Goal: Transaction & Acquisition: Purchase product/service

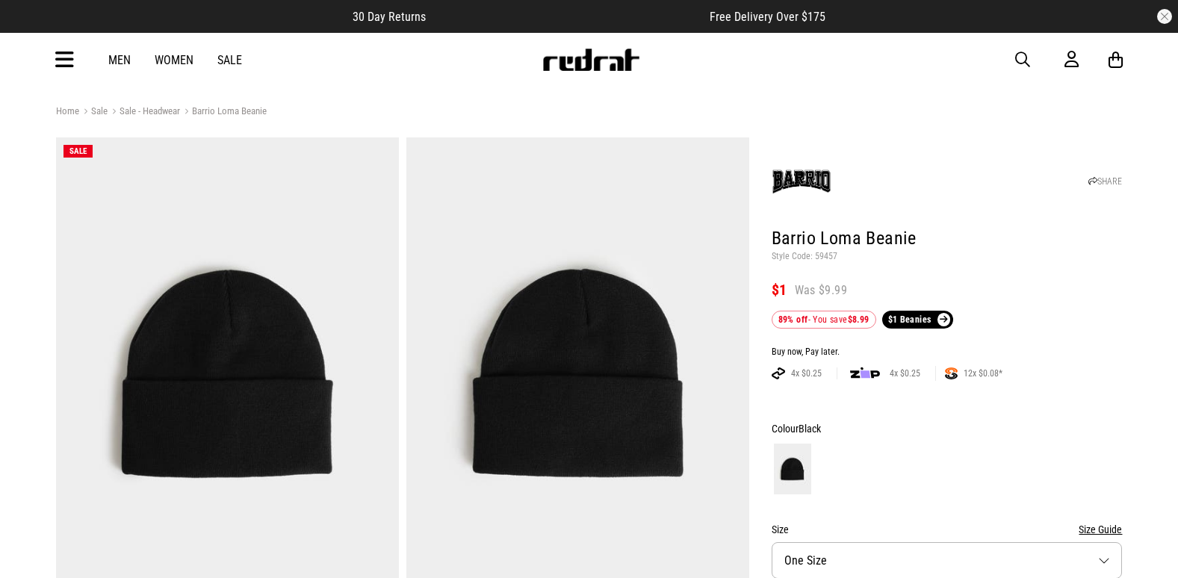
click at [1017, 62] on span "button" at bounding box center [1022, 60] width 15 height 18
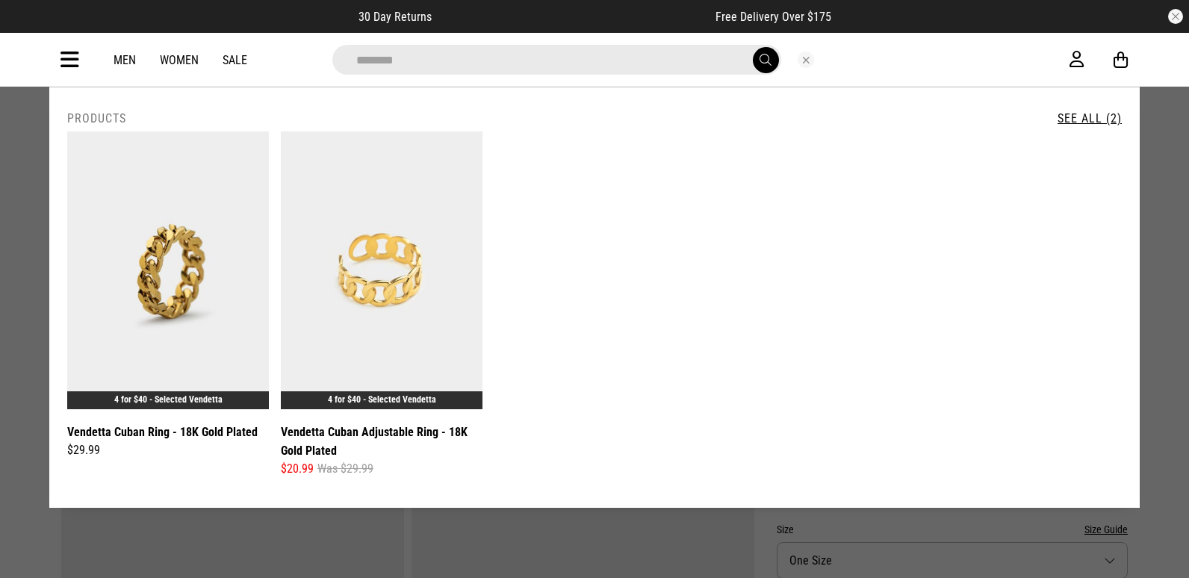
drag, startPoint x: 169, startPoint y: 62, endPoint x: 50, endPoint y: 62, distance: 118.8
click at [50, 62] on div "**********" at bounding box center [594, 60] width 1091 height 54
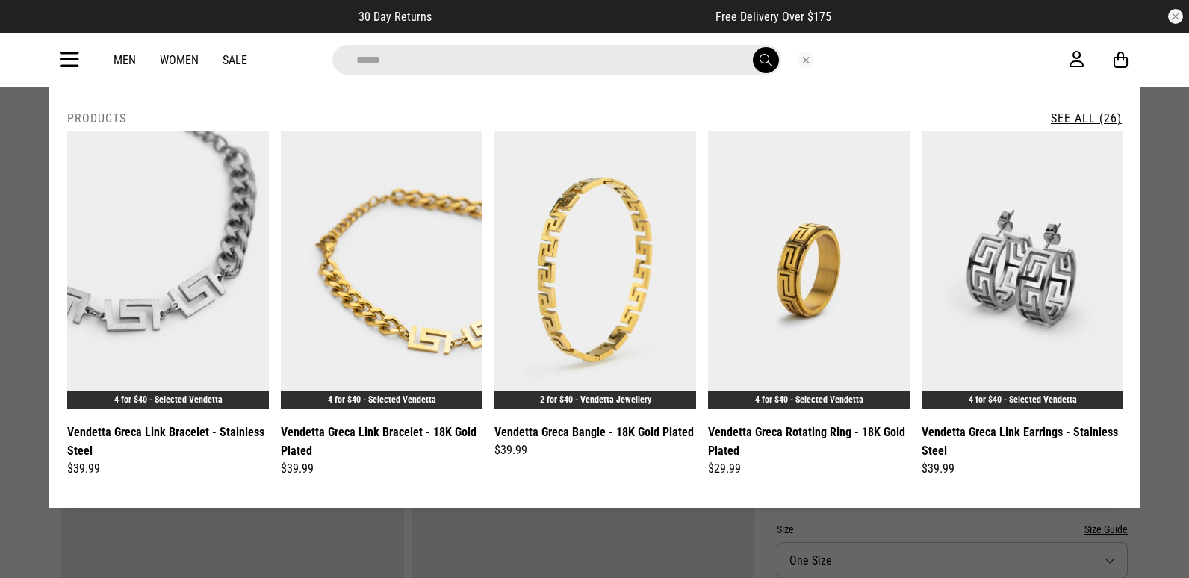
type input "*****"
click at [1108, 111] on link "See All (26)" at bounding box center [1086, 118] width 71 height 14
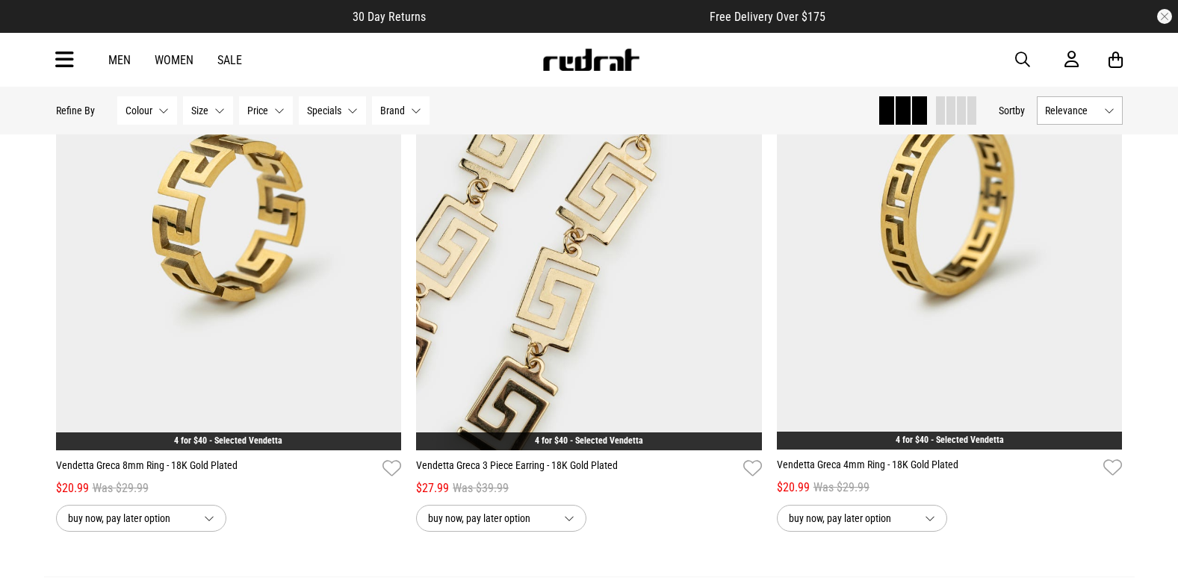
scroll to position [4706, 0]
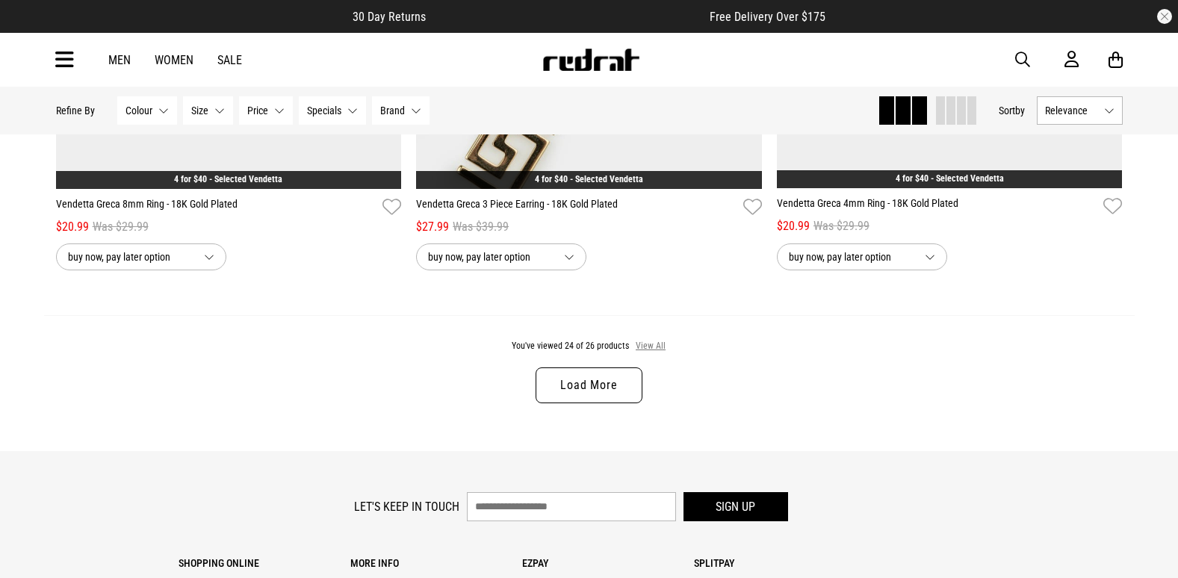
click at [642, 353] on button "View All" at bounding box center [650, 346] width 31 height 13
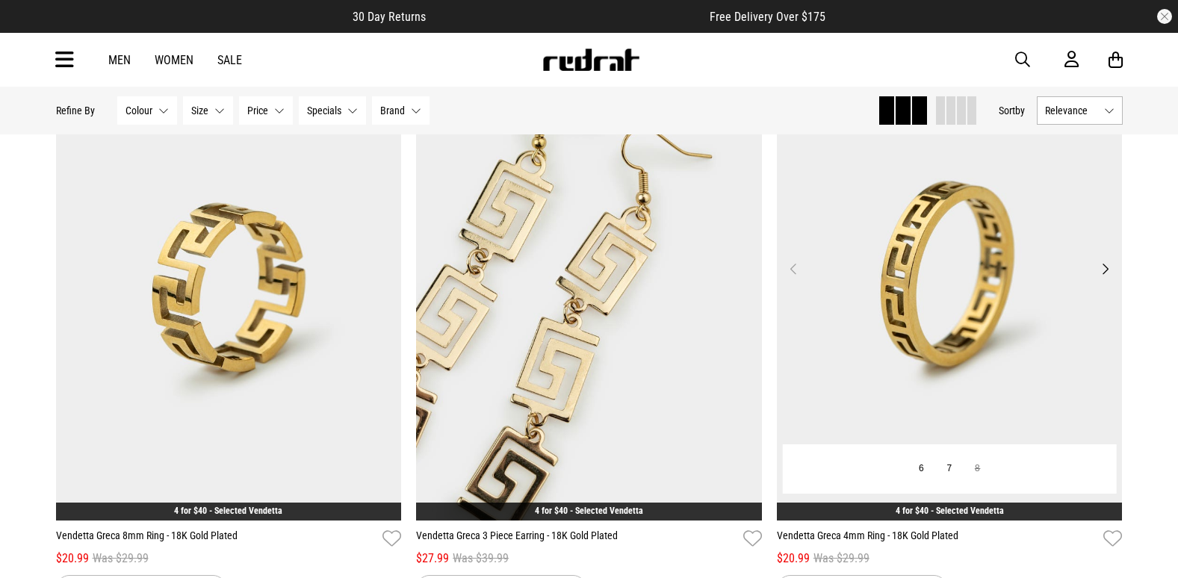
scroll to position [4350, 0]
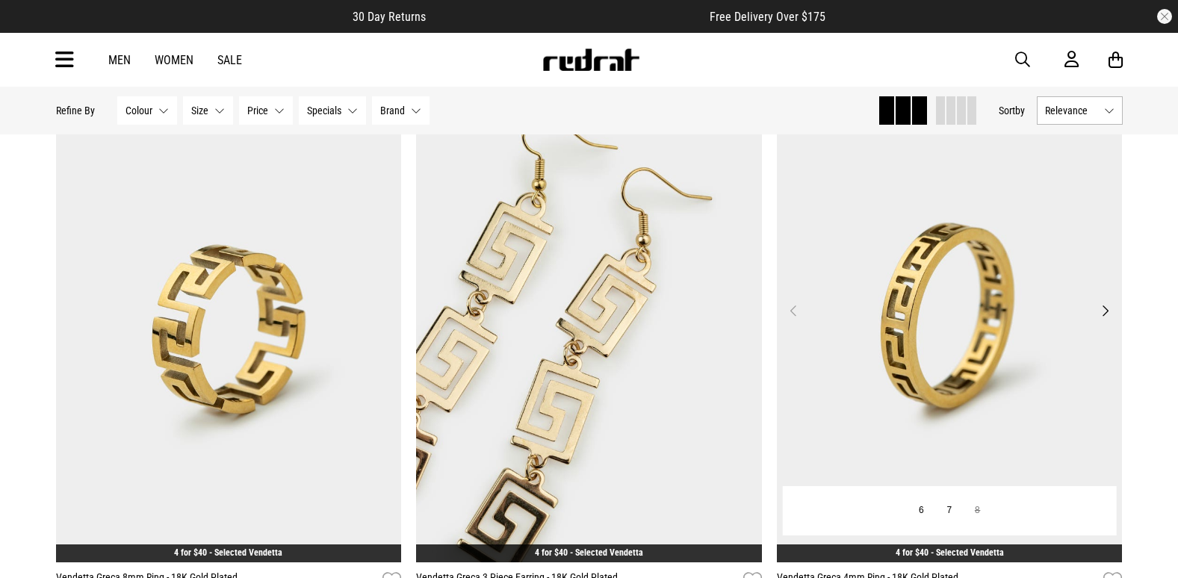
click at [935, 309] on img at bounding box center [950, 320] width 346 height 484
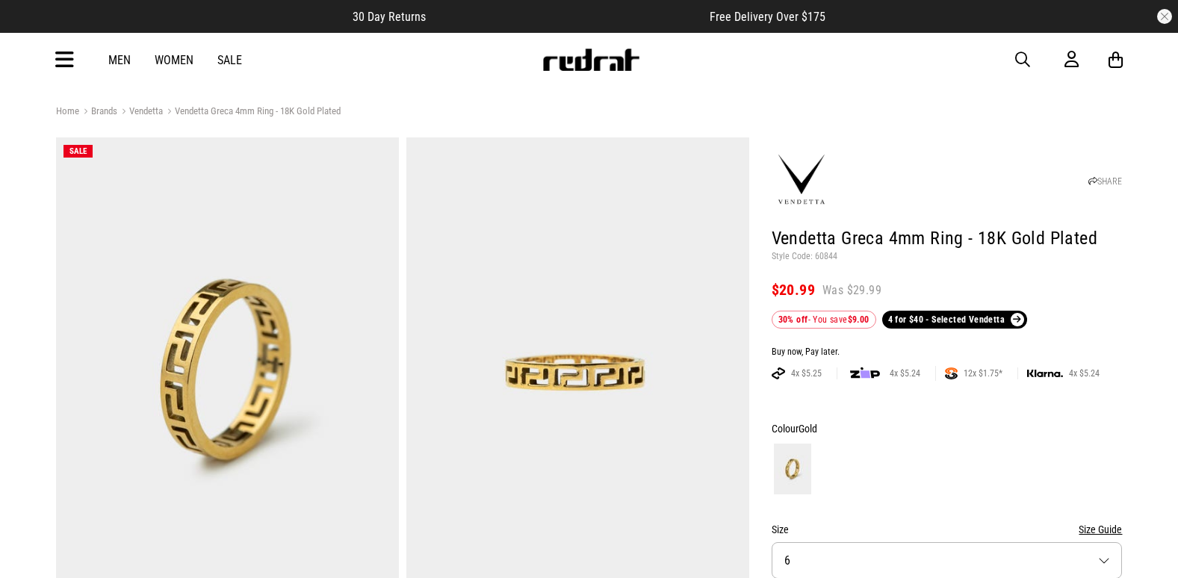
click at [829, 254] on p "Style Code: 60844" at bounding box center [947, 257] width 351 height 12
drag, startPoint x: 1023, startPoint y: 55, endPoint x: 1012, endPoint y: 55, distance: 11.2
click at [1023, 55] on span "button" at bounding box center [1022, 60] width 15 height 18
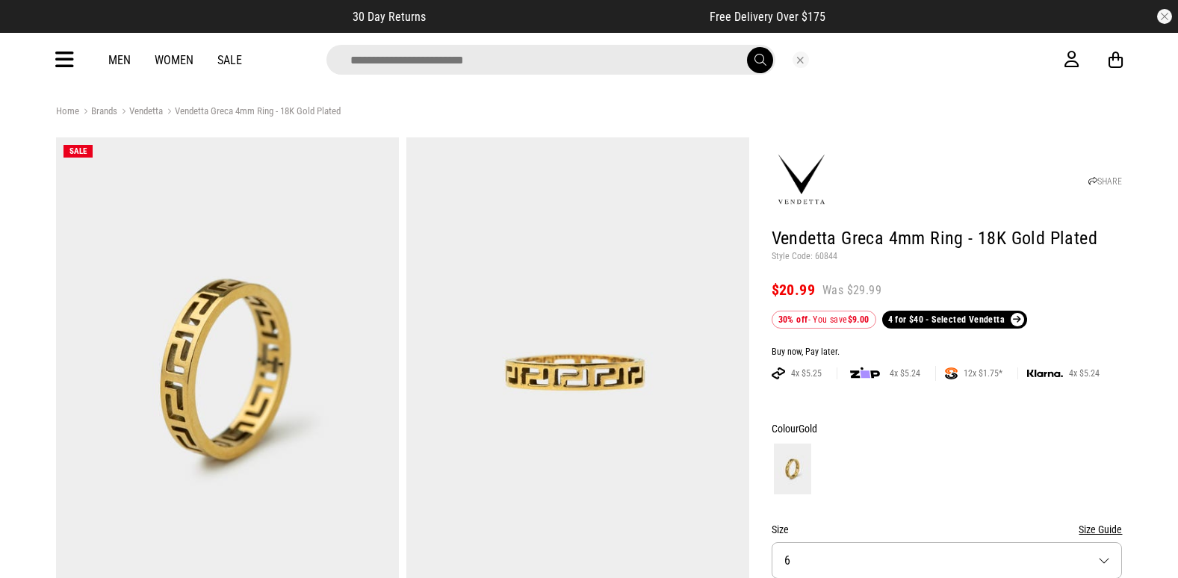
click at [493, 63] on input "search" at bounding box center [550, 60] width 449 height 30
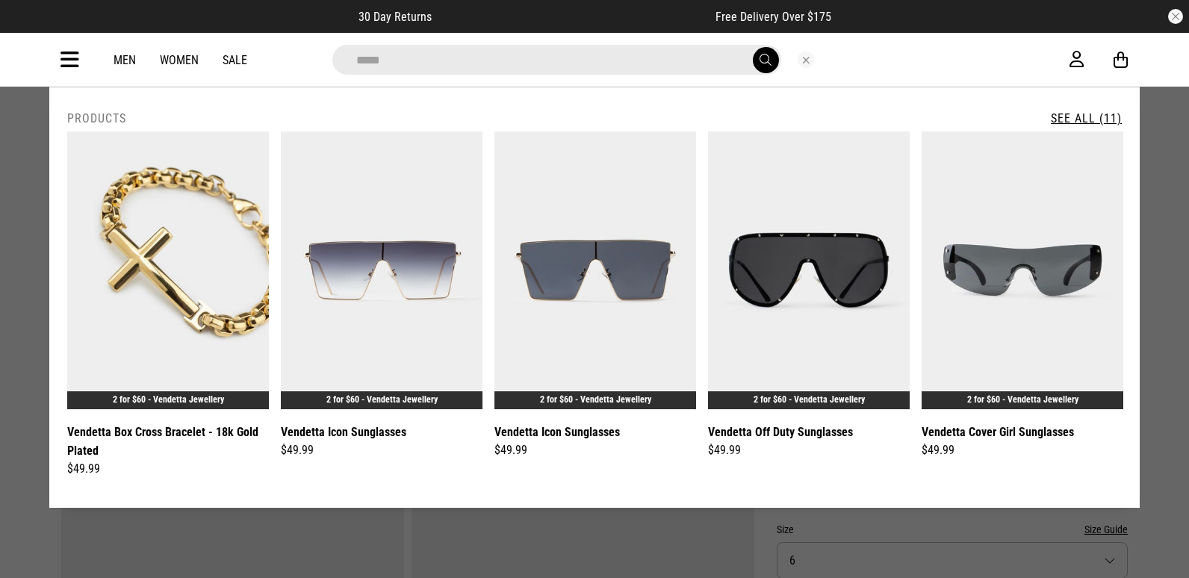
type input "*****"
click at [753, 47] on button "submit" at bounding box center [766, 60] width 26 height 26
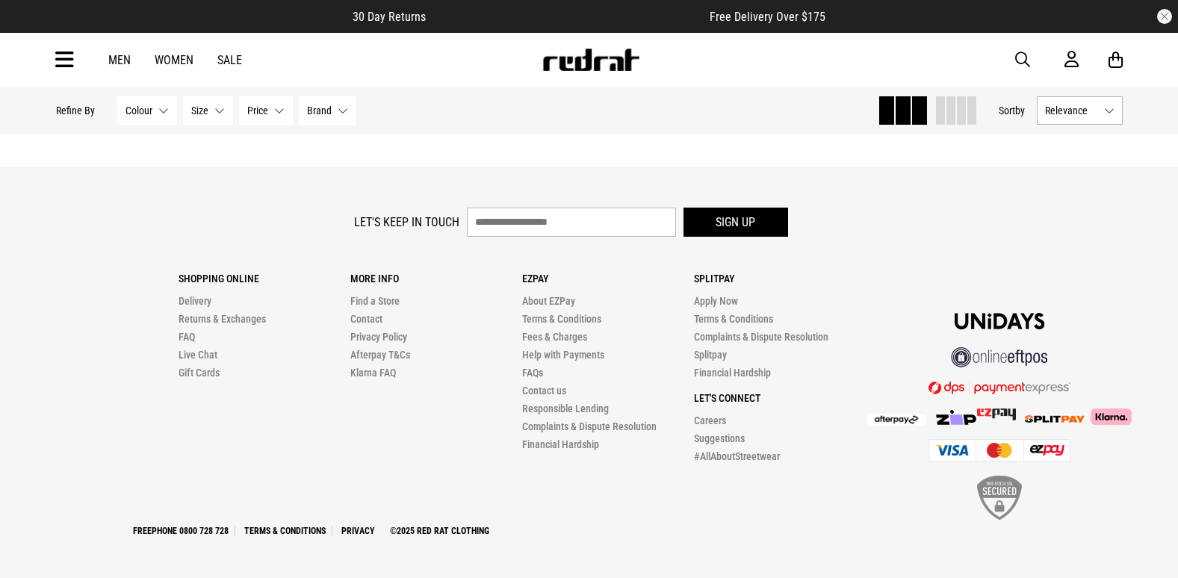
click at [317, 288] on div "Shopping Online Delivery Returns & Exchanges FAQ Live Chat Gift Cards" at bounding box center [265, 322] width 172 height 120
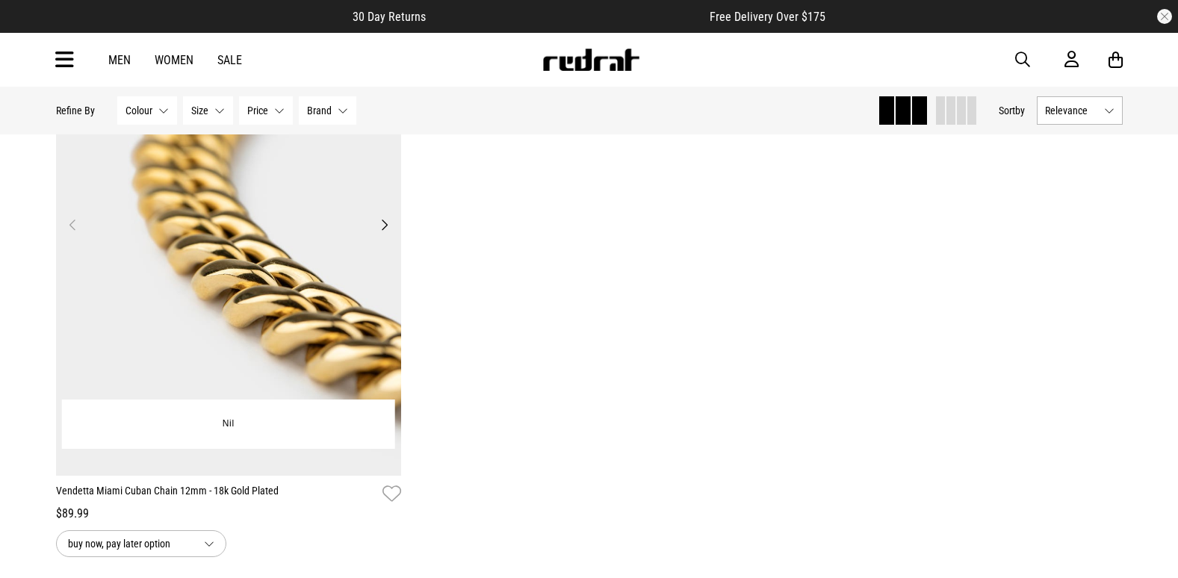
click at [320, 253] on img at bounding box center [229, 234] width 346 height 484
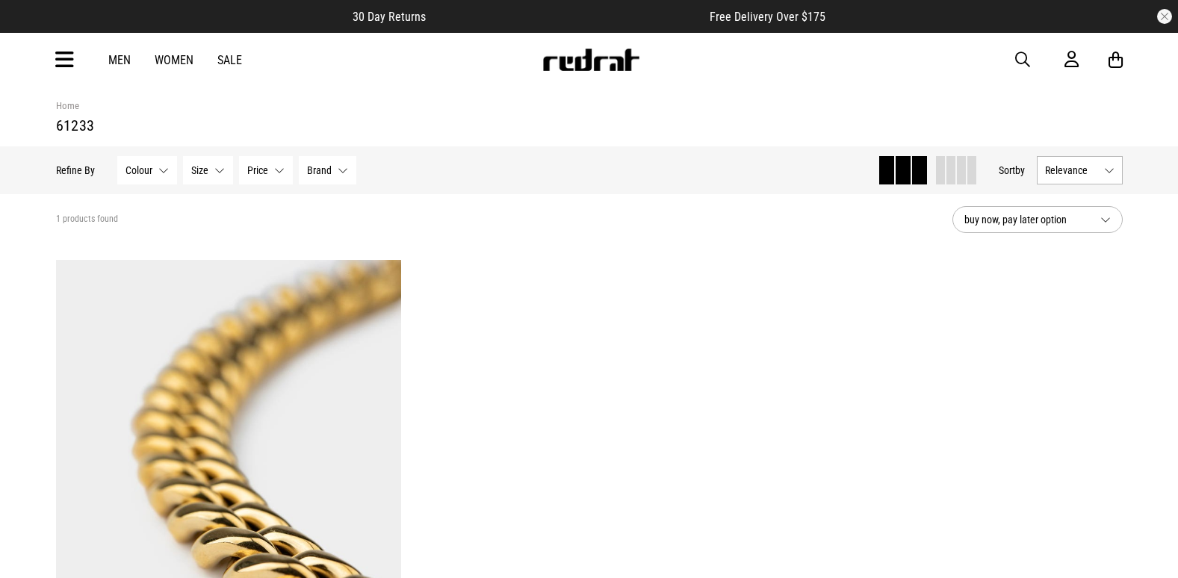
click at [58, 58] on icon at bounding box center [64, 60] width 19 height 25
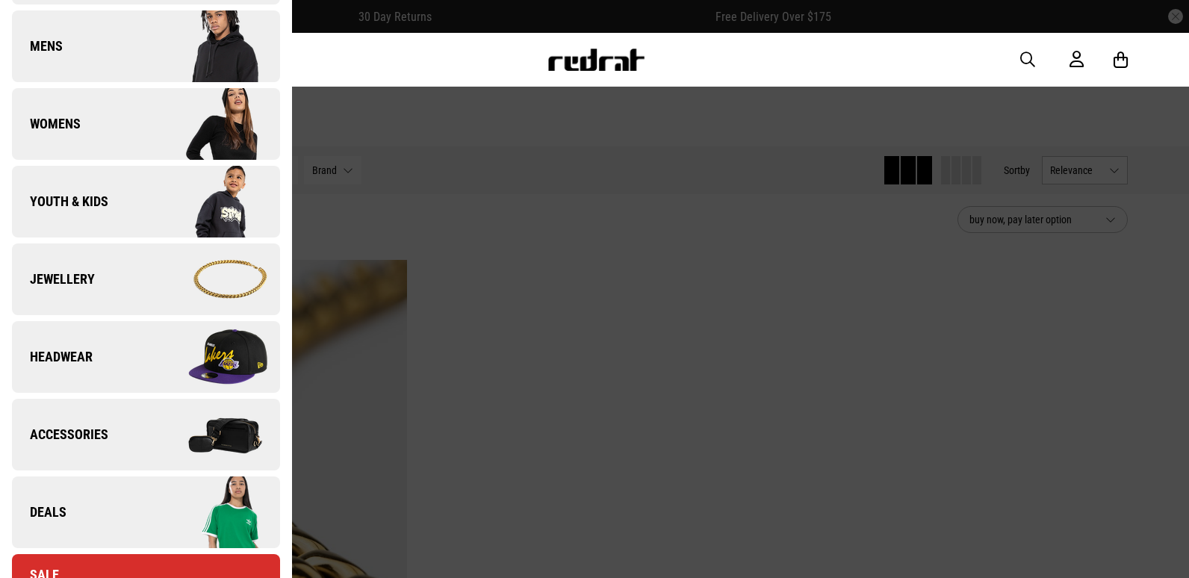
scroll to position [299, 0]
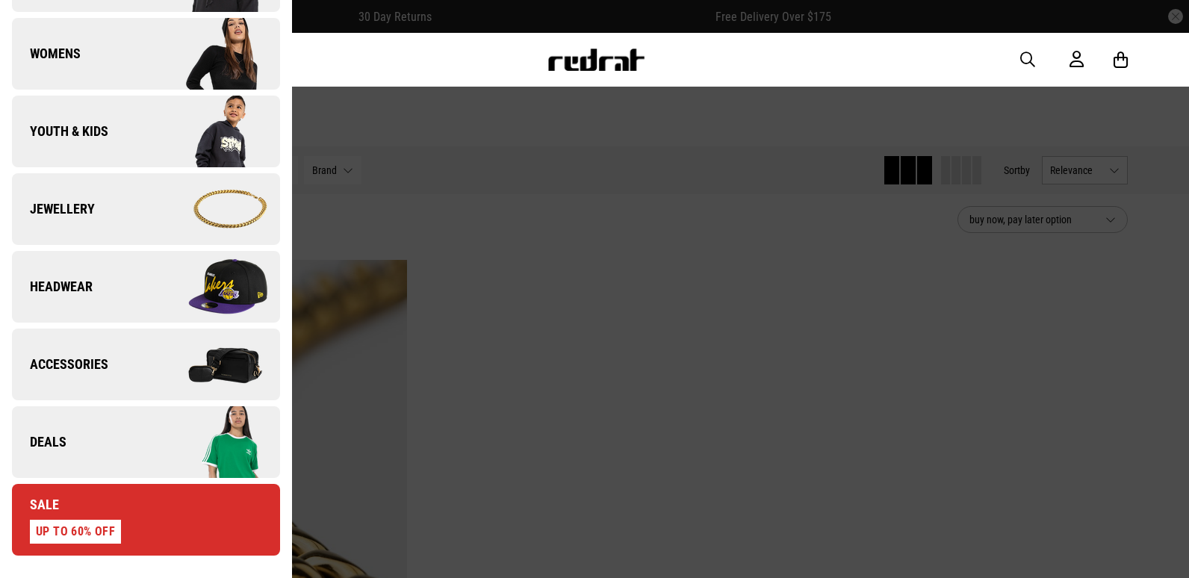
click at [146, 448] on img at bounding box center [213, 442] width 134 height 75
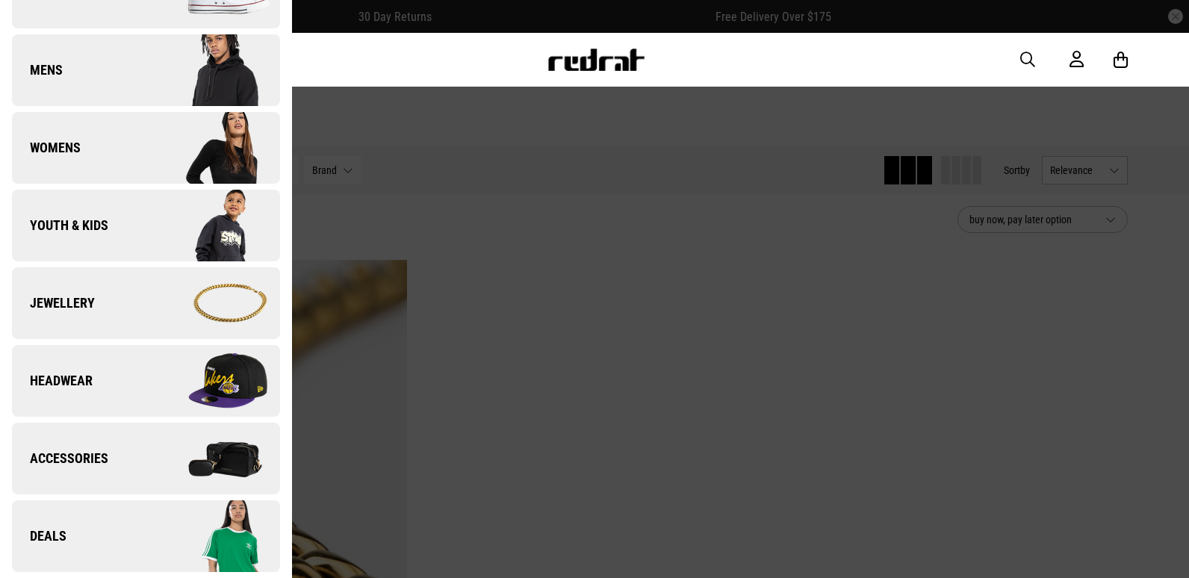
scroll to position [0, 0]
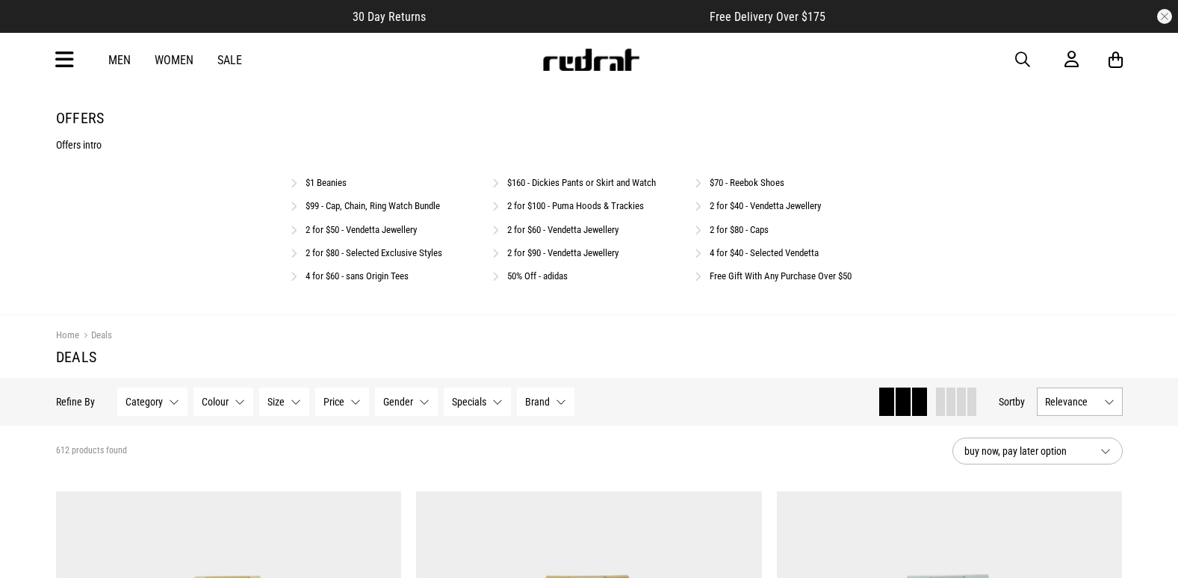
click at [790, 280] on link "Free Gift With Any Purchase Over $50" at bounding box center [781, 275] width 142 height 11
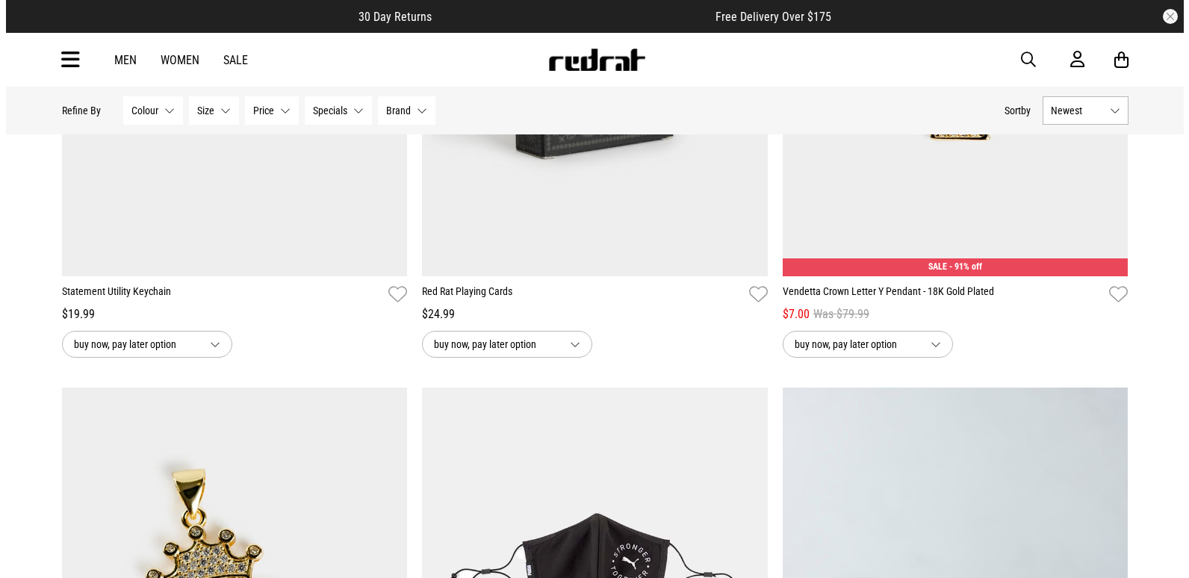
scroll to position [844, 0]
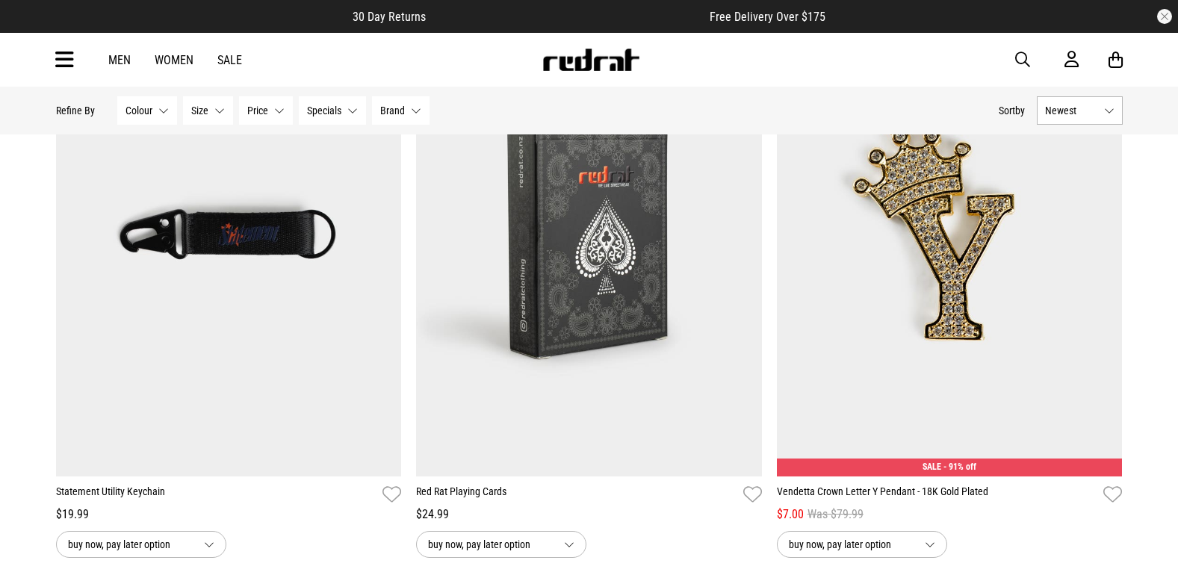
drag, startPoint x: 1021, startPoint y: 58, endPoint x: 890, endPoint y: 56, distance: 131.5
click at [1020, 58] on span "button" at bounding box center [1022, 60] width 15 height 18
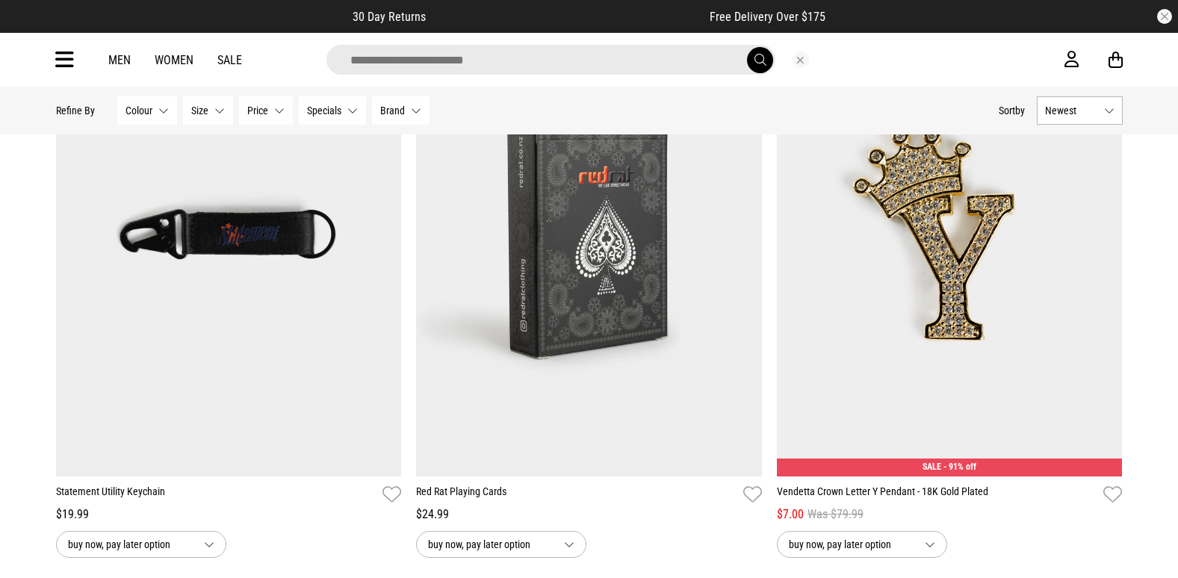
click at [562, 61] on input "search" at bounding box center [550, 60] width 449 height 30
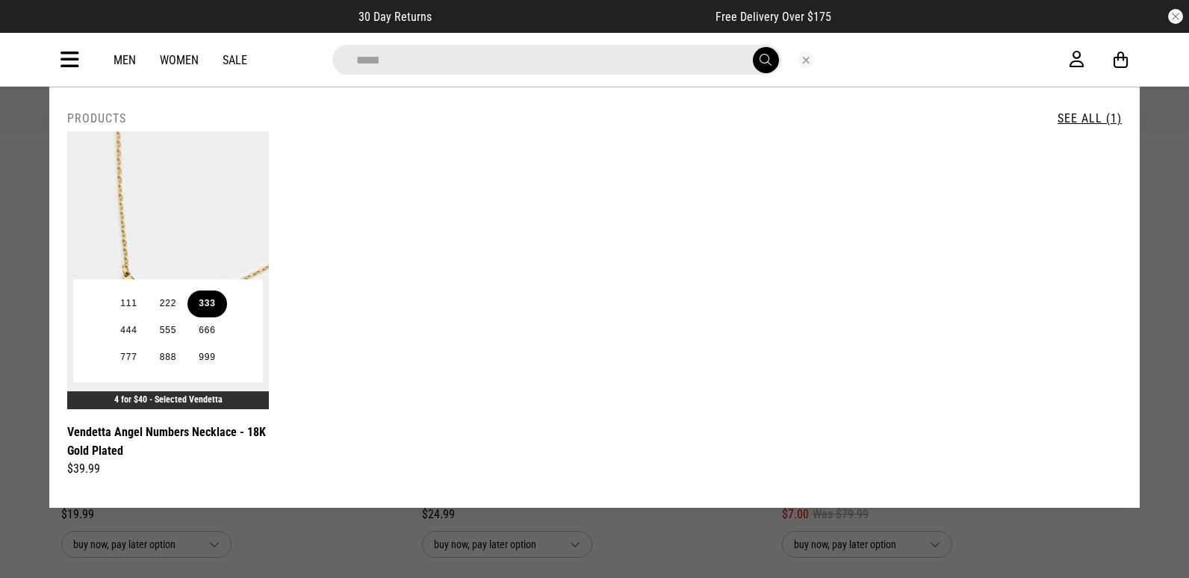
type input "*****"
click at [203, 295] on button "333" at bounding box center [206, 304] width 39 height 27
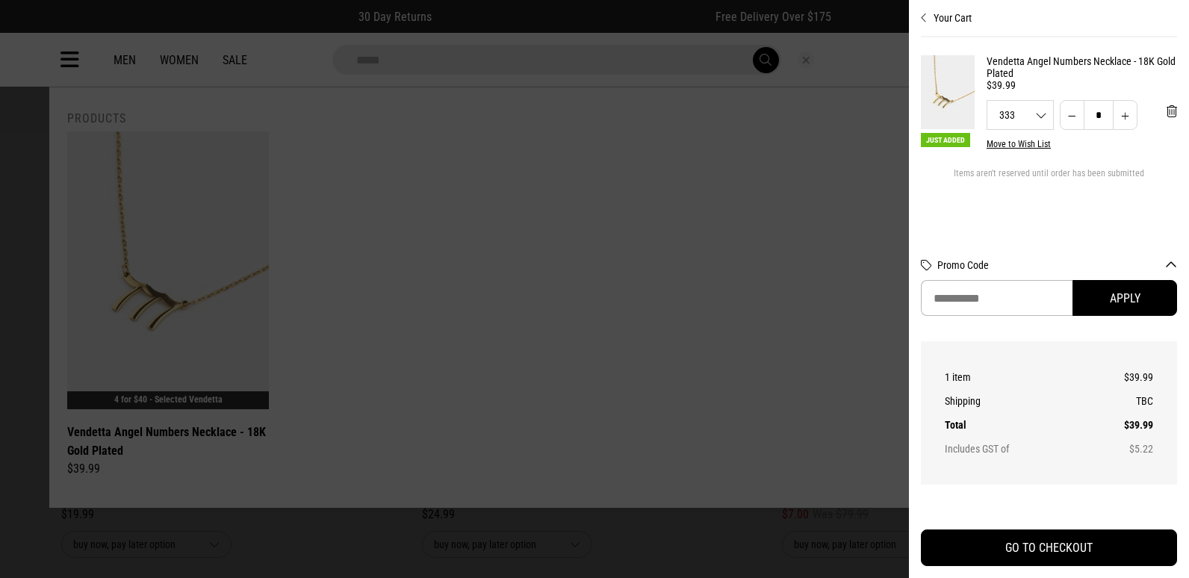
click at [197, 246] on div at bounding box center [594, 289] width 1189 height 578
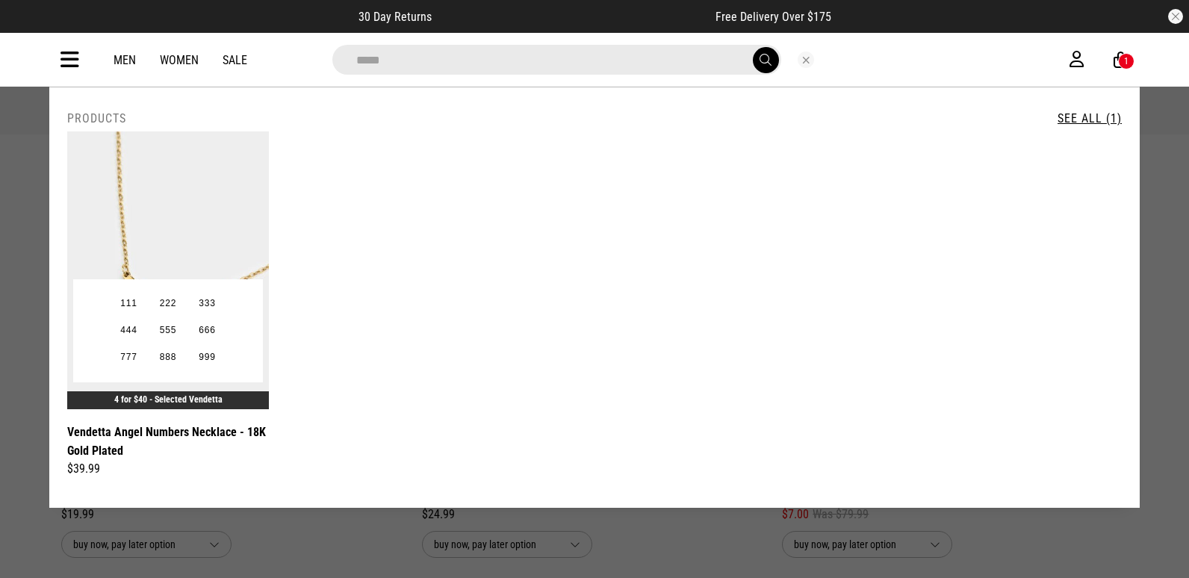
click at [204, 238] on img at bounding box center [168, 270] width 202 height 278
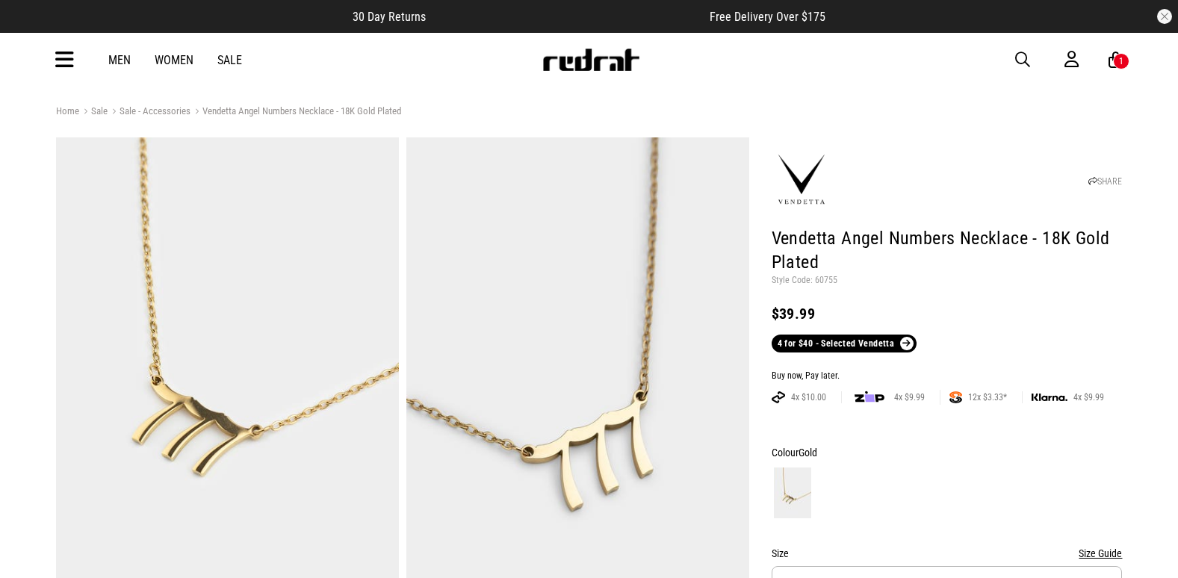
click at [1019, 58] on span "button" at bounding box center [1022, 60] width 15 height 18
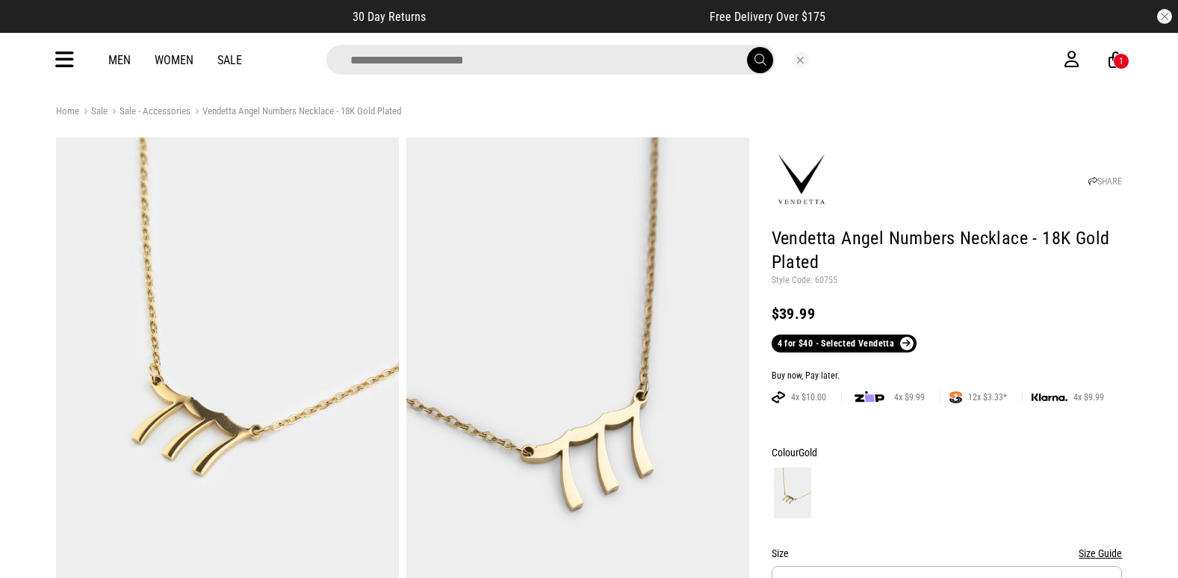
click at [463, 61] on input "search" at bounding box center [550, 60] width 449 height 30
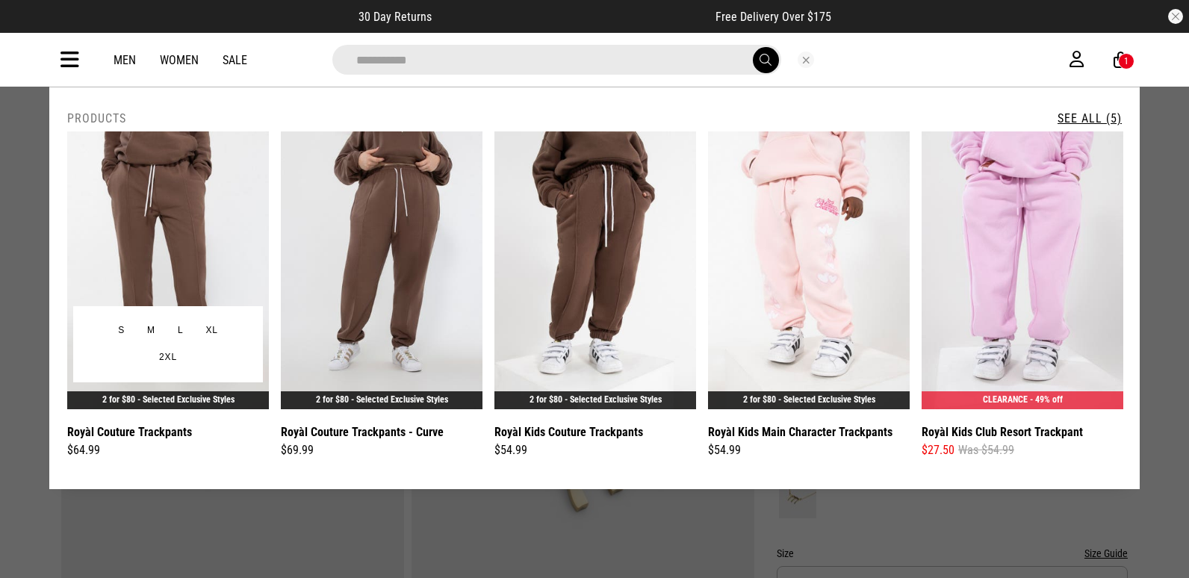
type input "**********"
click at [195, 252] on img at bounding box center [168, 270] width 202 height 278
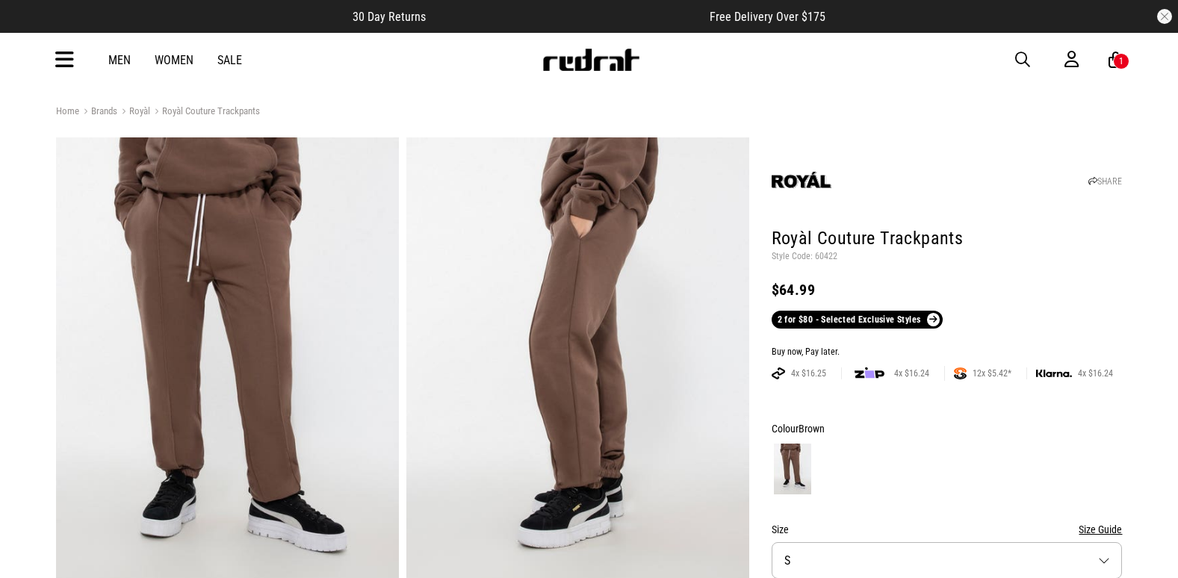
click at [1031, 54] on button "button" at bounding box center [1030, 60] width 30 height 18
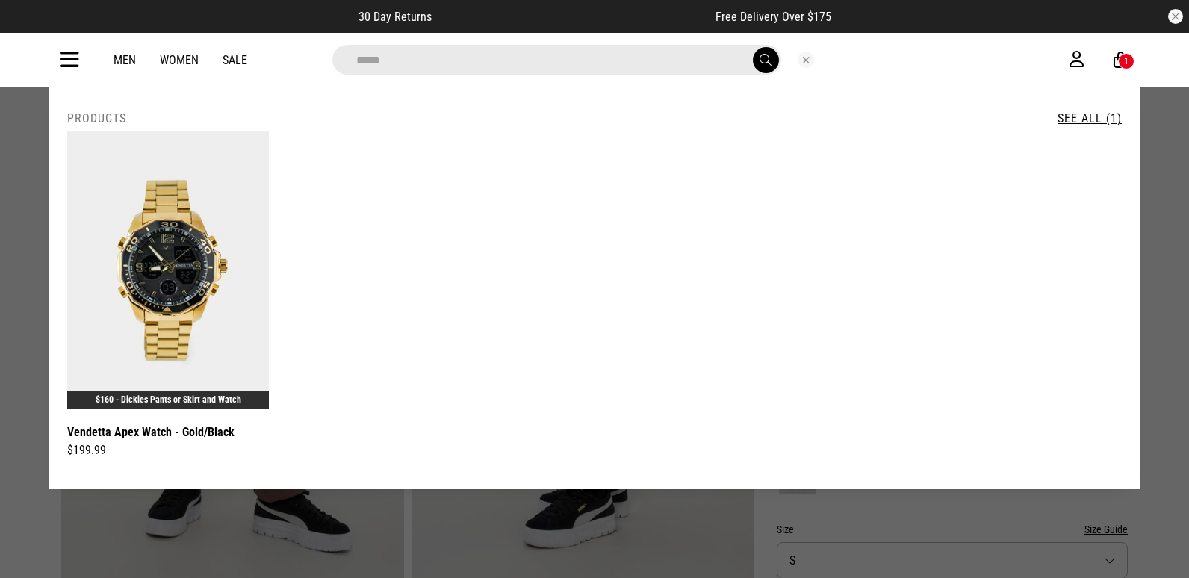
type input "*****"
